Goal: Transaction & Acquisition: Subscribe to service/newsletter

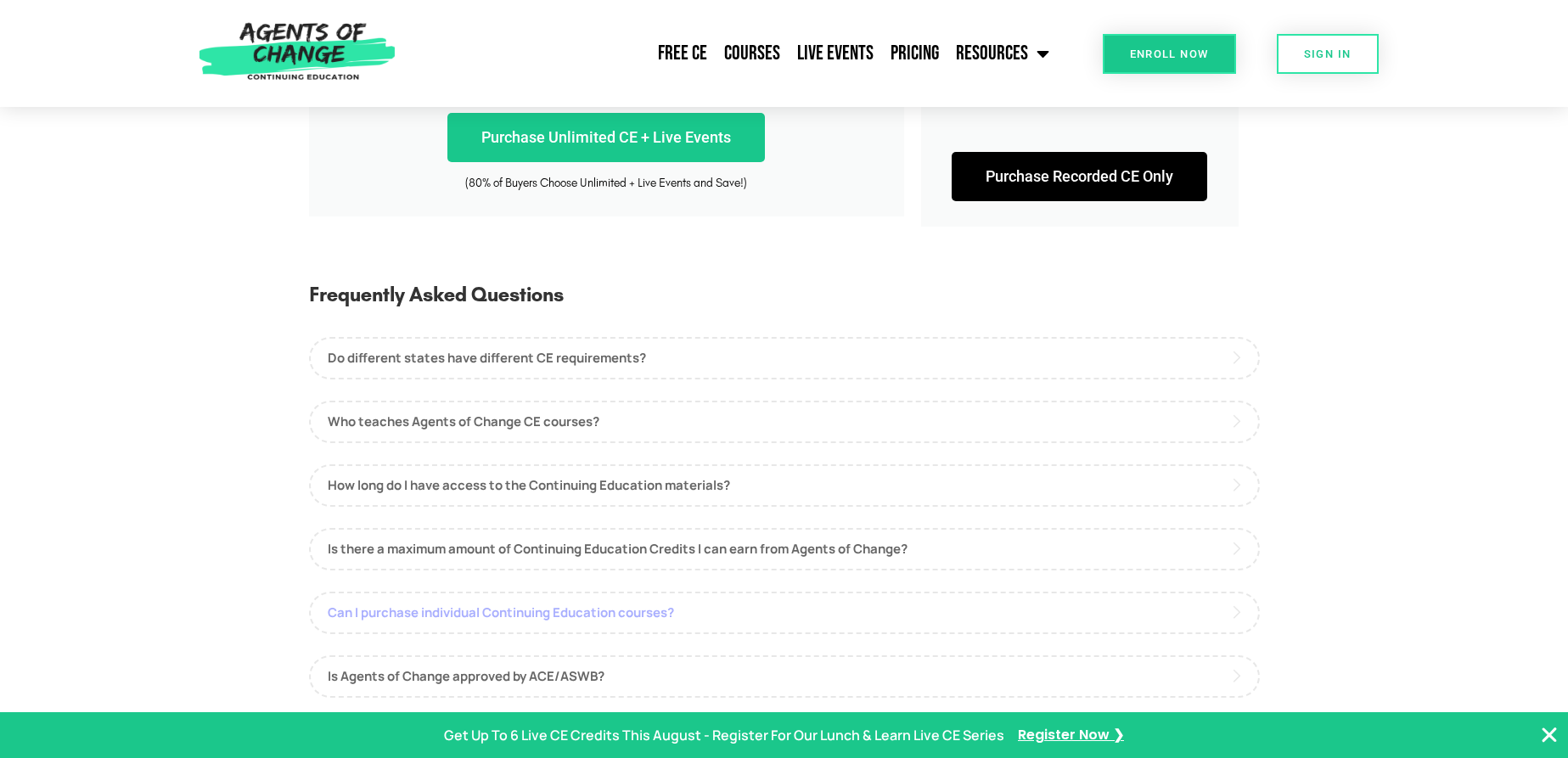
scroll to position [866, 0]
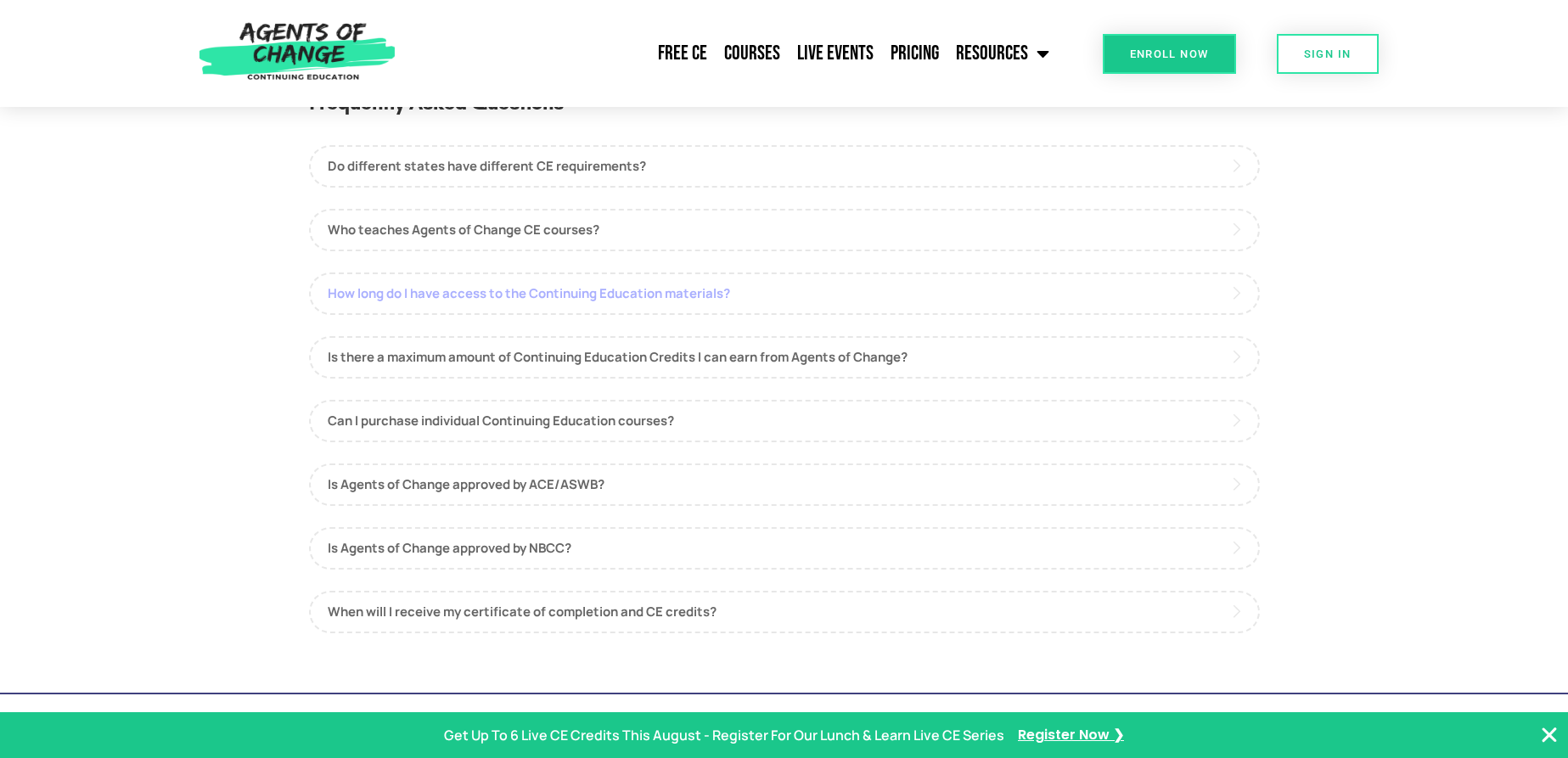
click at [790, 282] on link "How long do I have access to the Continuing Education materials?" at bounding box center [784, 293] width 951 height 43
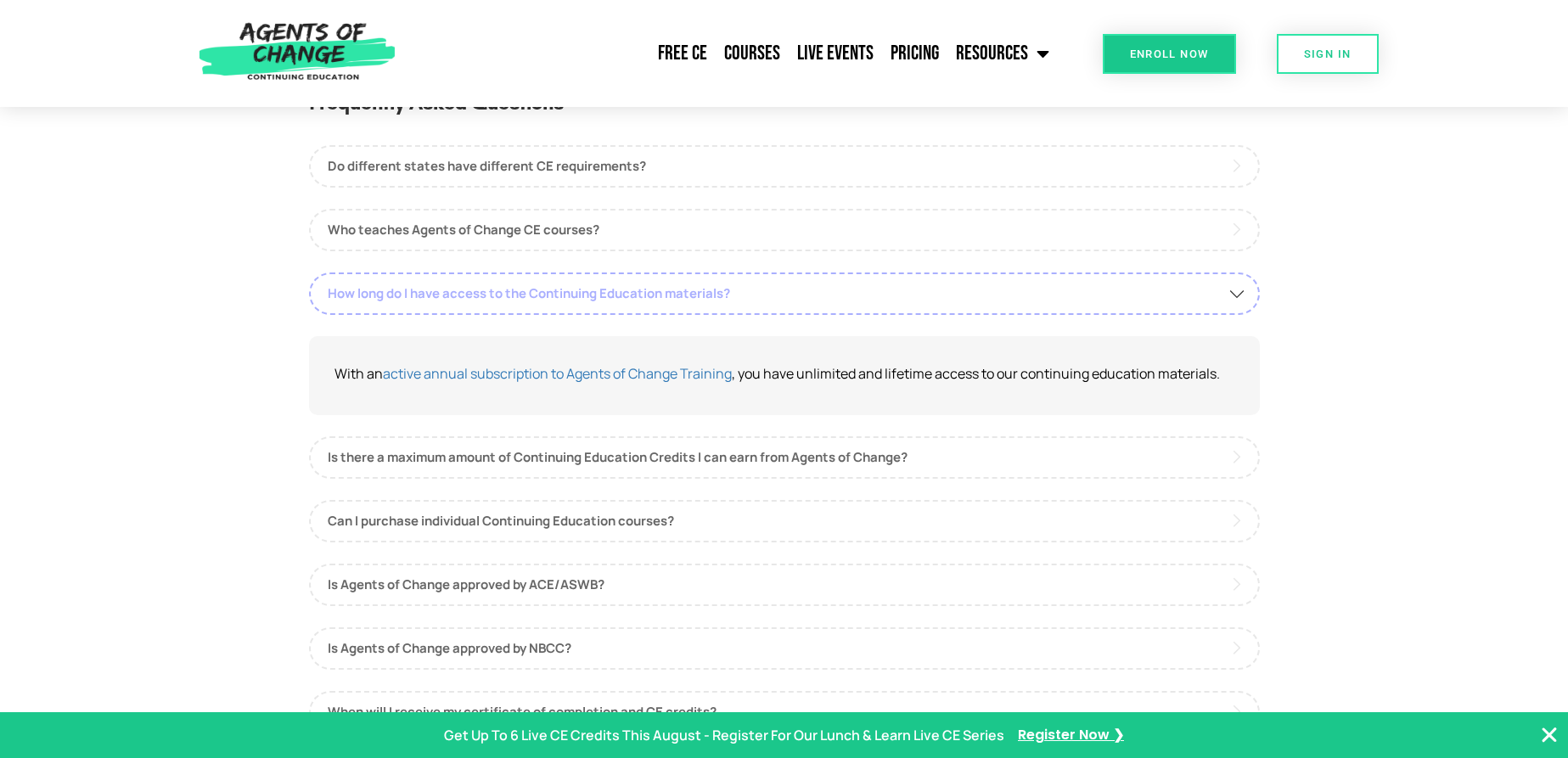
click at [777, 300] on link "How long do I have access to the Continuing Education materials?" at bounding box center [784, 293] width 951 height 43
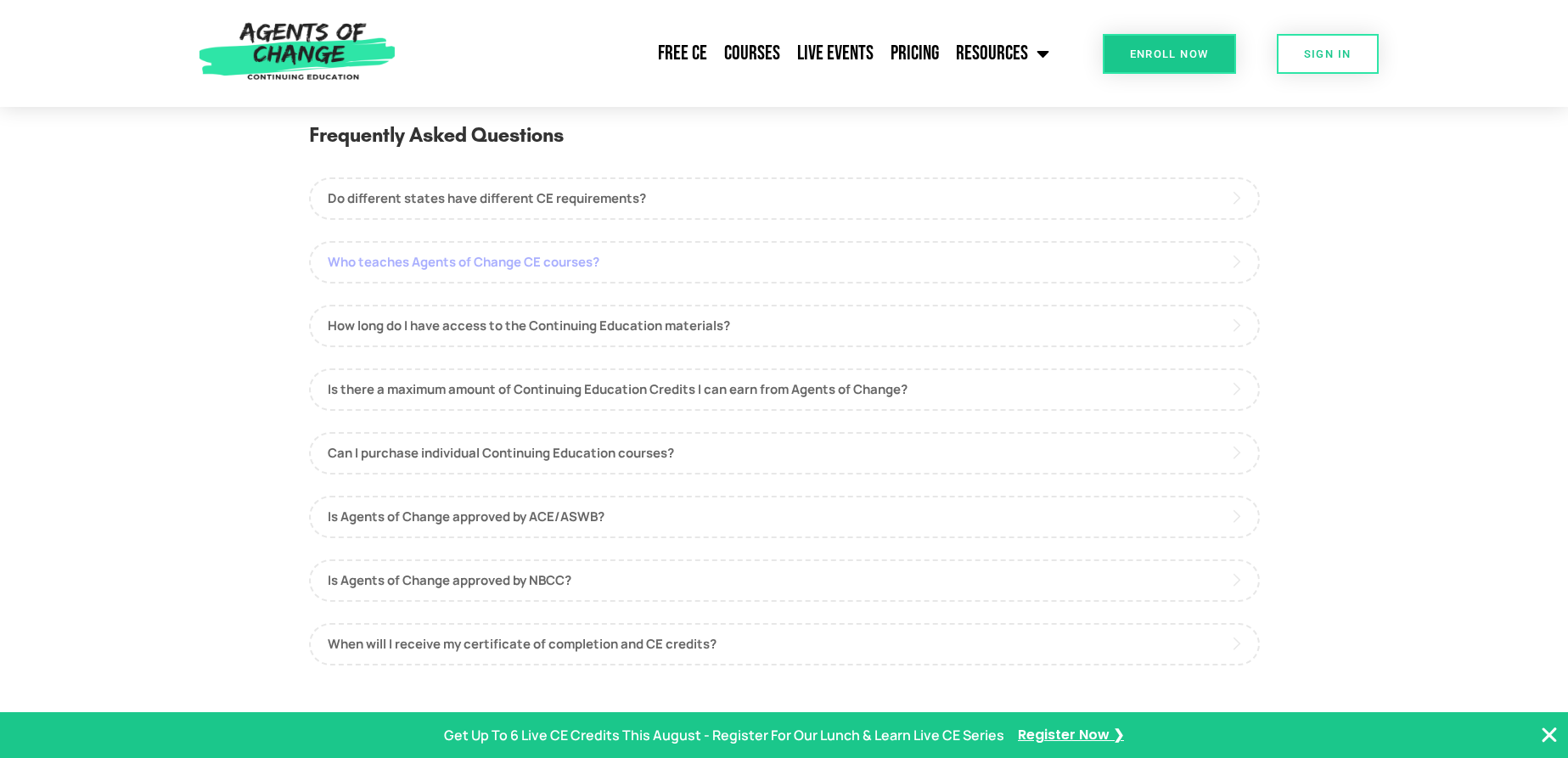
scroll to position [809, 0]
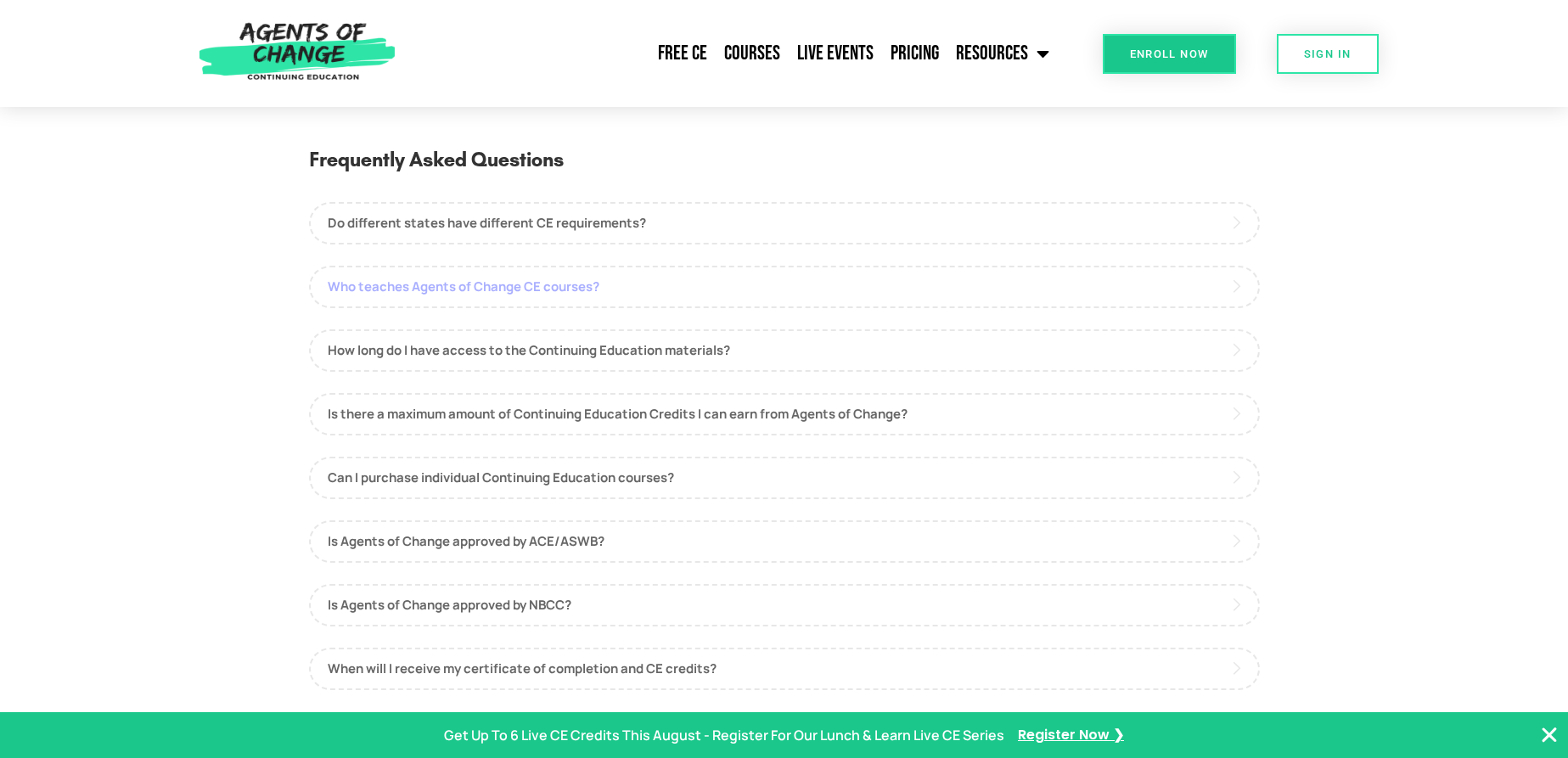
click at [789, 291] on link "Who teaches Agents of Change CE courses?" at bounding box center [784, 287] width 951 height 43
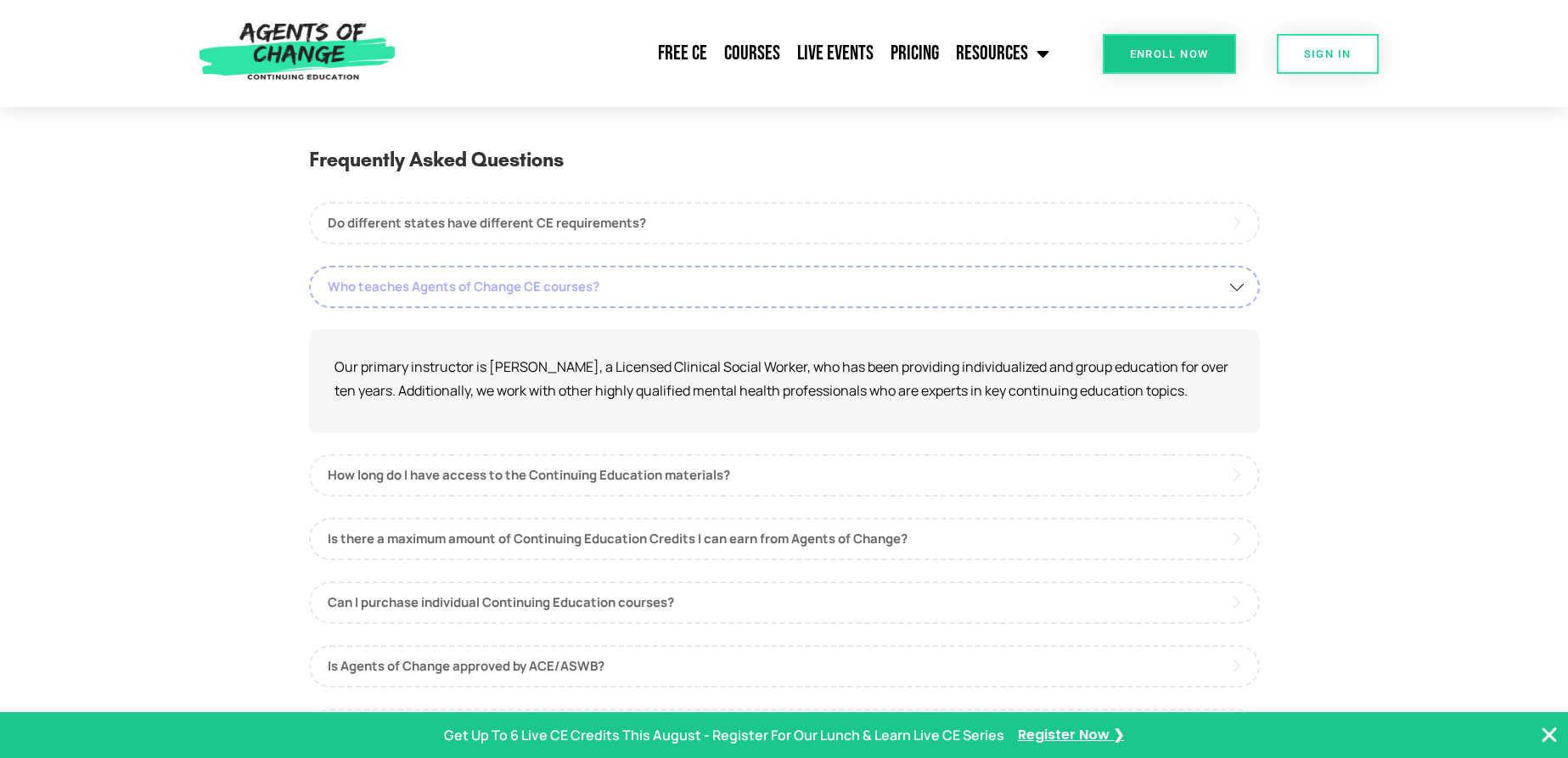
click at [787, 294] on link "Who teaches Agents of Change CE courses?" at bounding box center [784, 287] width 951 height 43
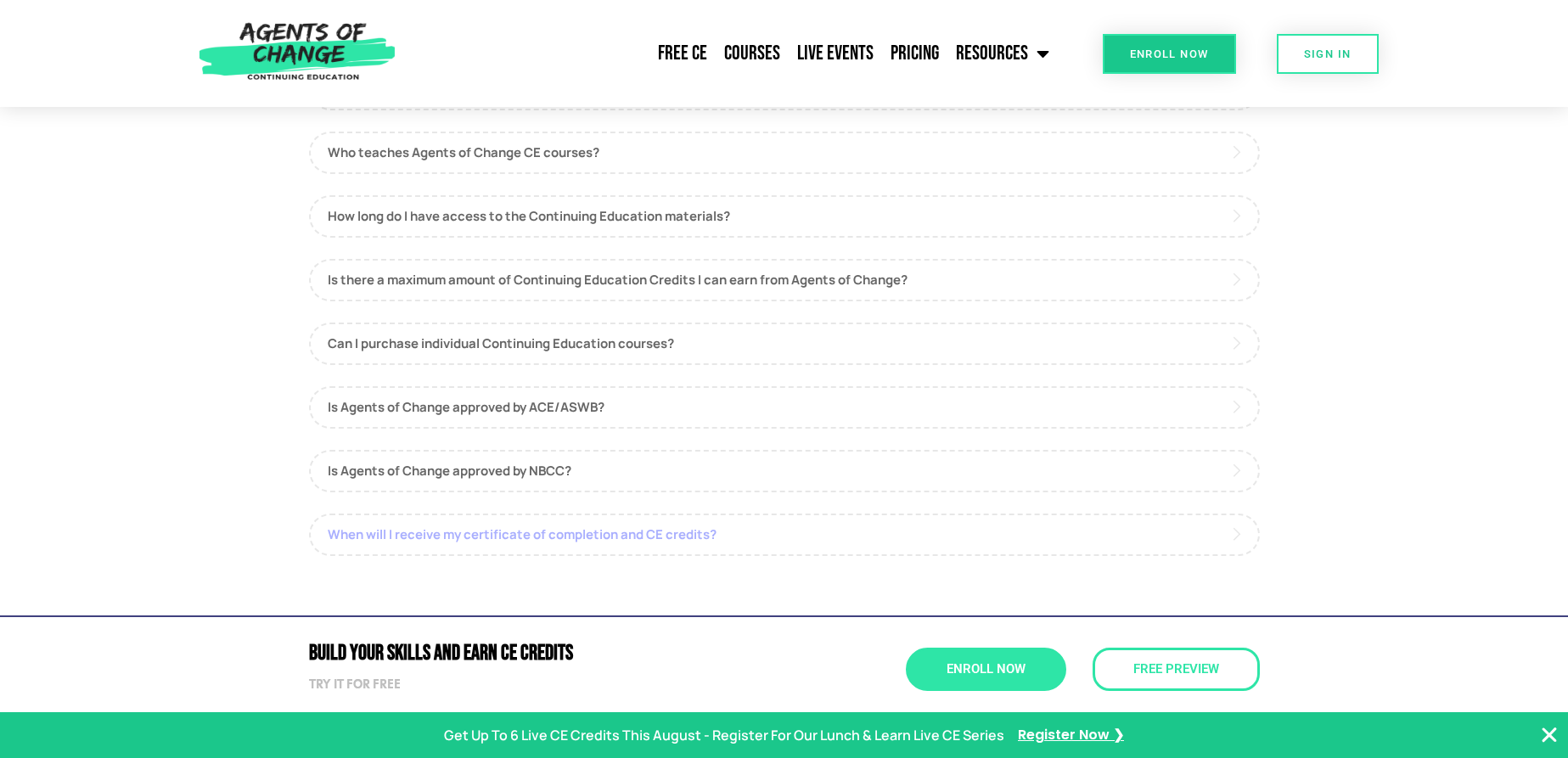
scroll to position [948, 0]
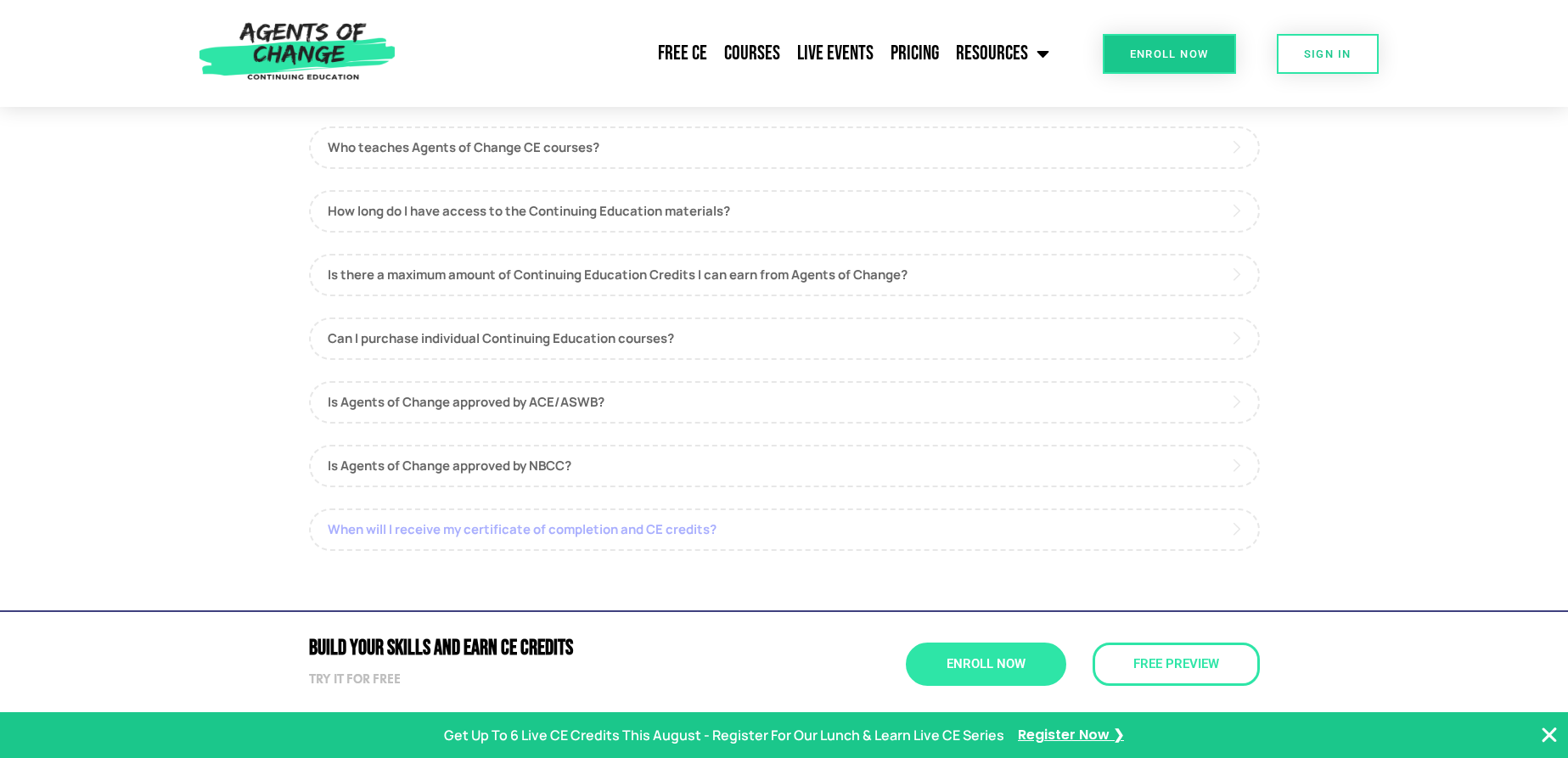
click at [721, 529] on link "When will I receive my certificate of completion and CE credits?" at bounding box center [784, 530] width 951 height 43
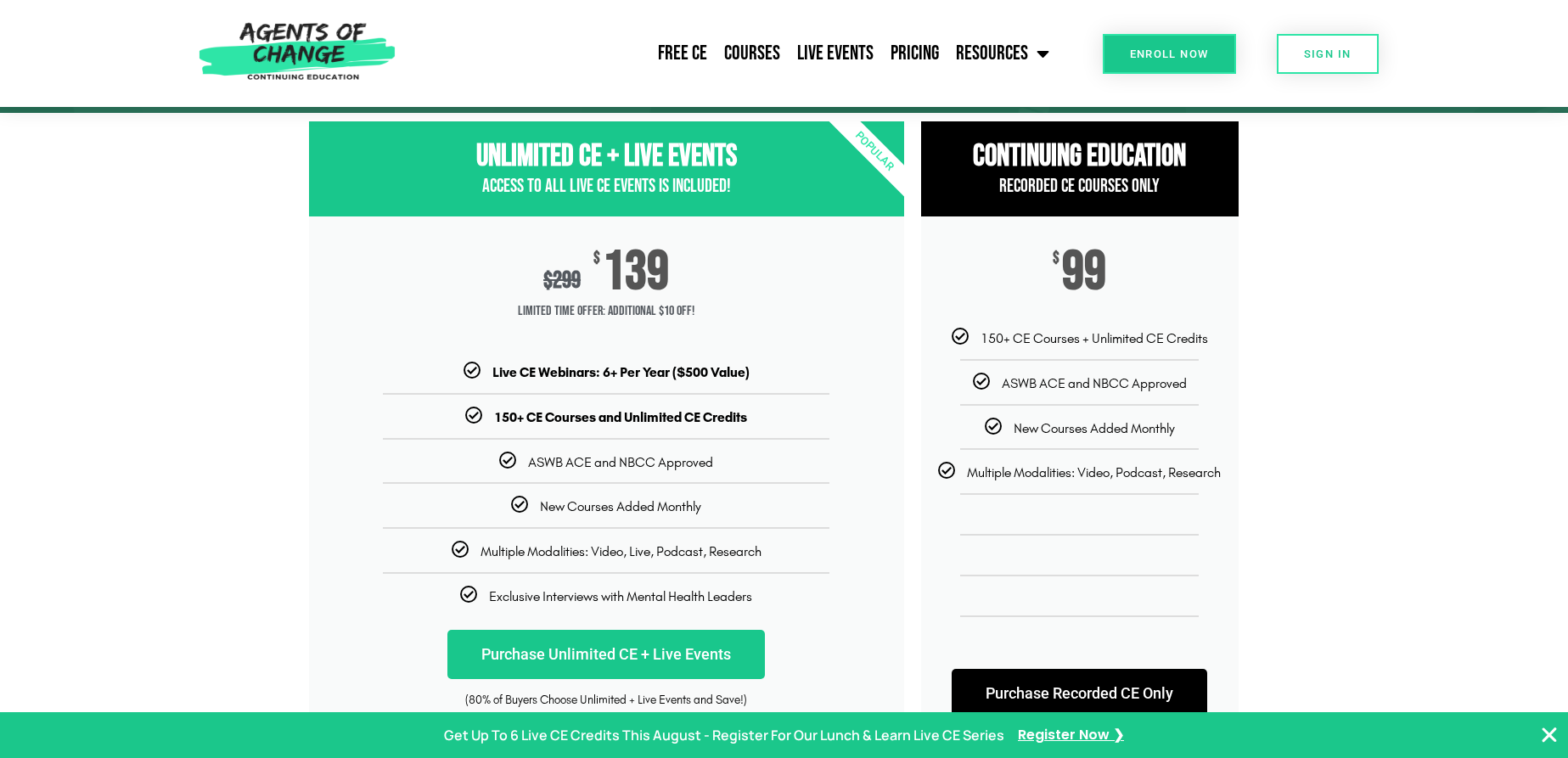
scroll to position [190, 0]
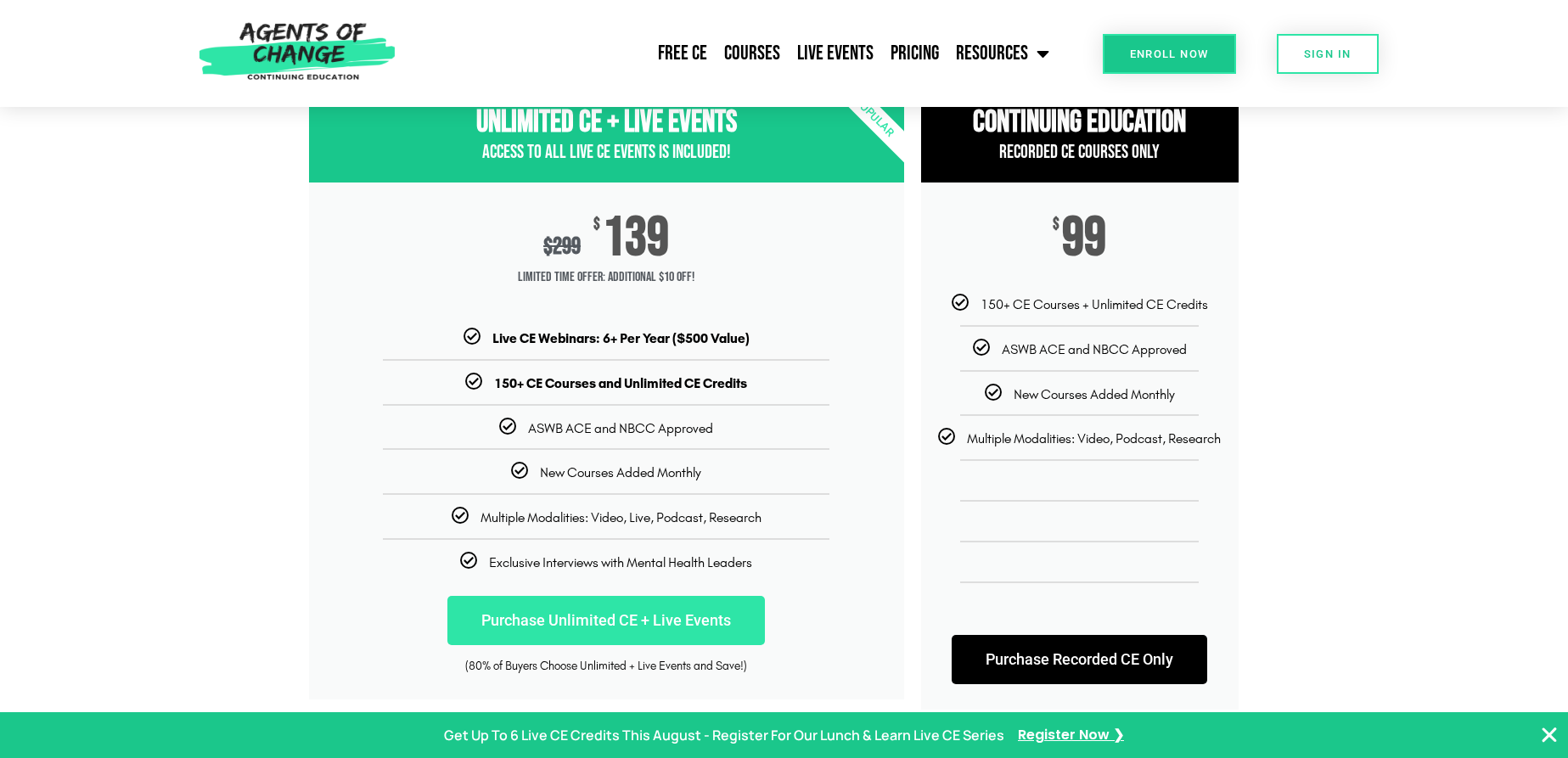
click at [723, 613] on link "Purchase Unlimited CE + Live Events" at bounding box center [606, 620] width 317 height 49
